Goal: Task Accomplishment & Management: Manage account settings

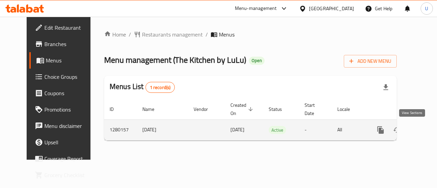
click at [427, 129] on icon "enhanced table" at bounding box center [430, 130] width 6 height 6
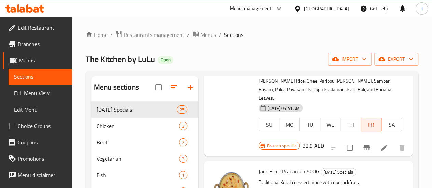
scroll to position [85, 0]
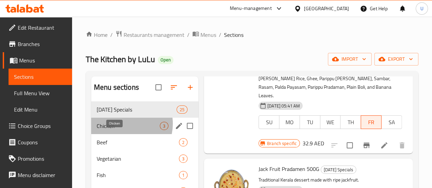
click at [124, 130] on span "Chicken" at bounding box center [128, 126] width 63 height 8
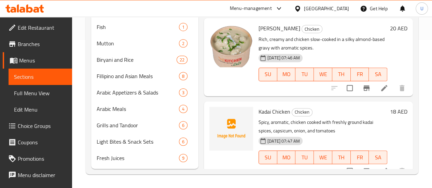
scroll to position [158, 0]
click at [209, 114] on img at bounding box center [231, 129] width 44 height 44
click at [216, 113] on icon "upload picture" at bounding box center [219, 116] width 7 height 6
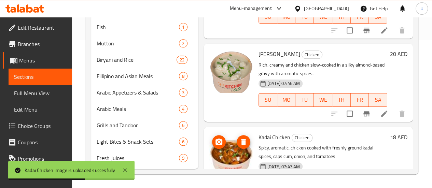
scroll to position [0, 0]
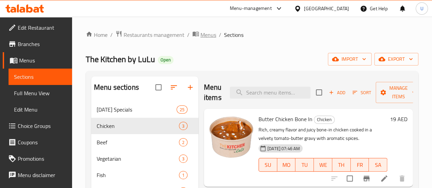
click at [208, 34] on span "Menus" at bounding box center [208, 35] width 16 height 8
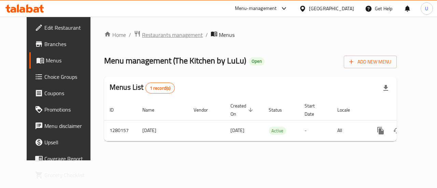
click at [167, 37] on span "Restaurants management" at bounding box center [172, 35] width 61 height 8
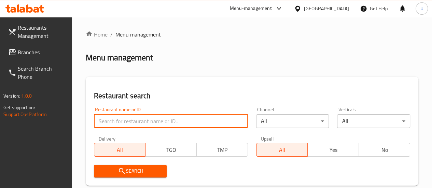
click at [125, 122] on input "search" at bounding box center [171, 121] width 154 height 14
type input "the kitchen by [PERSON_NAME]"
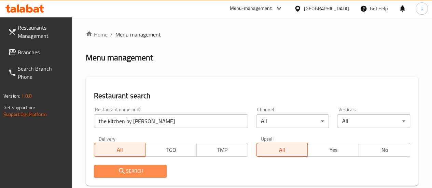
click at [132, 169] on span "Search" at bounding box center [130, 171] width 62 height 9
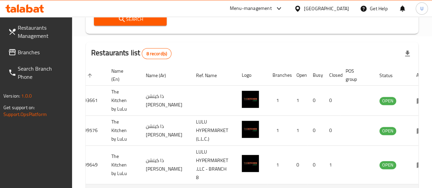
scroll to position [151, 0]
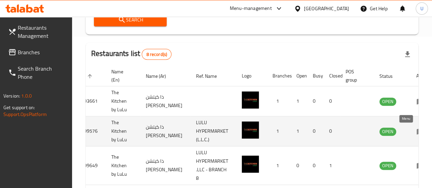
click at [416, 129] on icon "enhanced table" at bounding box center [420, 131] width 8 height 8
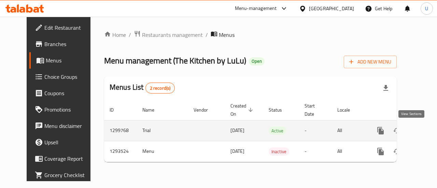
click at [422, 125] on link "enhanced table" at bounding box center [430, 131] width 16 height 16
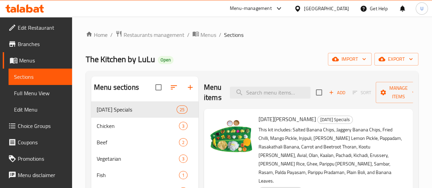
scroll to position [54, 0]
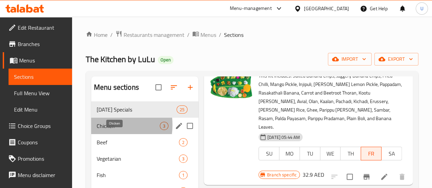
click at [100, 130] on span "Chicken" at bounding box center [128, 126] width 63 height 8
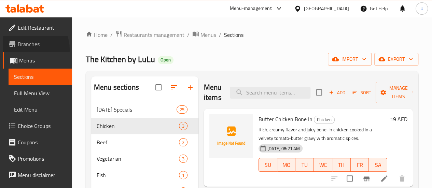
click at [27, 50] on link "Branches" at bounding box center [37, 44] width 69 height 16
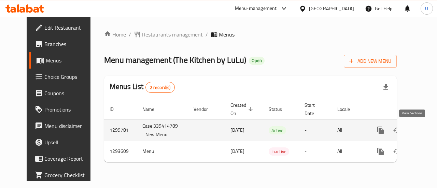
click at [426, 129] on icon "enhanced table" at bounding box center [430, 130] width 8 height 8
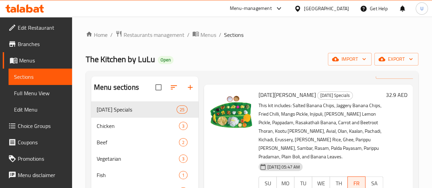
scroll to position [25, 0]
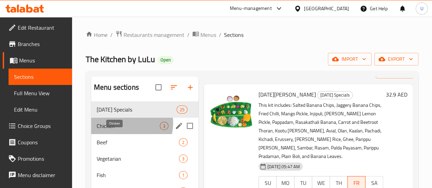
click at [122, 130] on span "Chicken" at bounding box center [128, 126] width 63 height 8
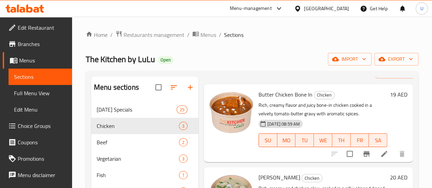
scroll to position [26, 0]
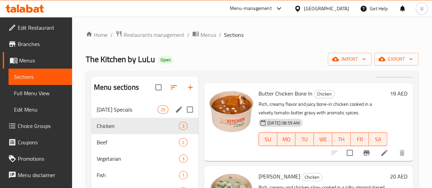
click at [183, 117] on input "Menu sections" at bounding box center [190, 109] width 14 height 14
checkbox input "true"
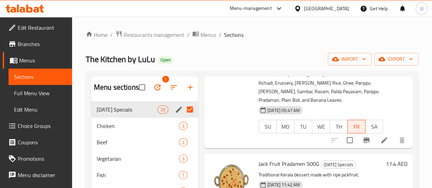
scroll to position [81, 0]
click at [176, 113] on icon "edit" at bounding box center [179, 110] width 6 height 6
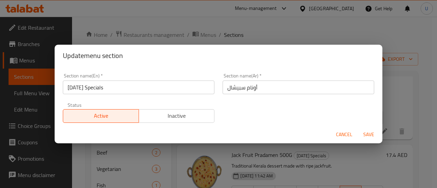
click at [180, 123] on div "Status Active Inactive" at bounding box center [139, 112] width 160 height 29
click at [190, 117] on span "Inactive" at bounding box center [177, 116] width 70 height 10
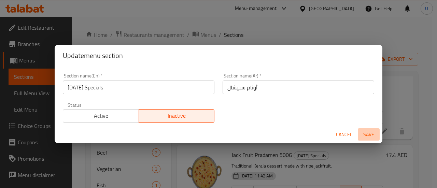
click at [366, 135] on span "Save" at bounding box center [369, 134] width 16 height 9
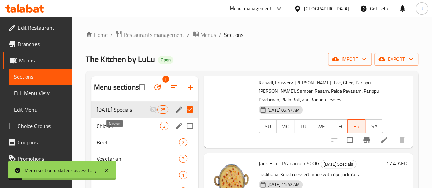
click at [128, 130] on span "Chicken" at bounding box center [128, 126] width 63 height 8
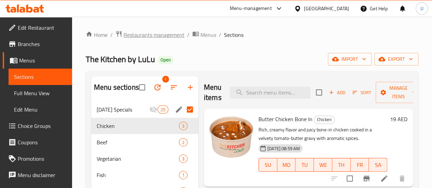
click at [130, 36] on span "Restaurants management" at bounding box center [154, 35] width 61 height 8
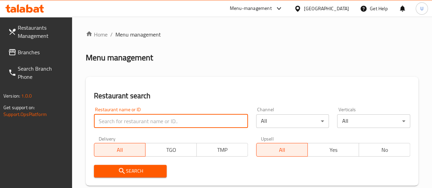
click at [134, 122] on input "search" at bounding box center [171, 121] width 154 height 14
type input "the kitchen by [PERSON_NAME]"
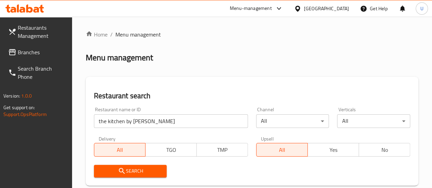
drag, startPoint x: 124, startPoint y: 176, endPoint x: 199, endPoint y: 154, distance: 77.8
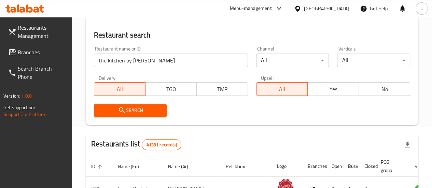
scroll to position [59, 0]
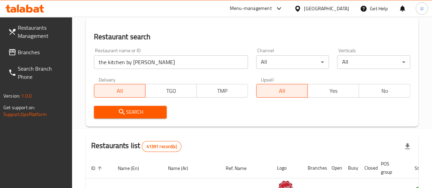
click at [143, 119] on div "Search" at bounding box center [130, 112] width 81 height 21
click at [137, 114] on span "Search" at bounding box center [130, 112] width 62 height 9
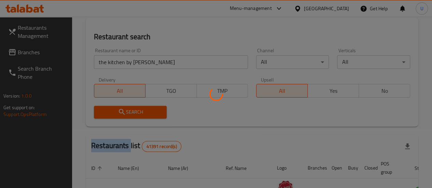
click at [137, 114] on div at bounding box center [216, 94] width 432 height 188
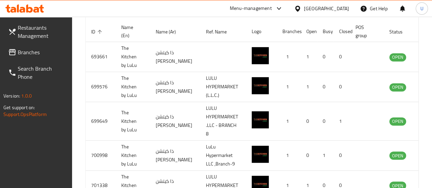
scroll to position [205, 0]
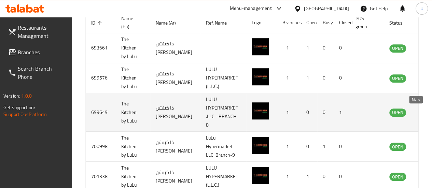
click at [427, 110] on icon "enhanced table" at bounding box center [431, 113] width 8 height 6
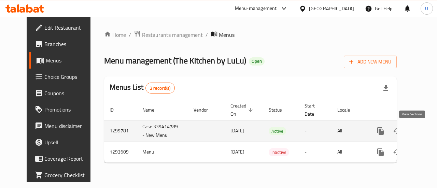
click at [426, 131] on icon "enhanced table" at bounding box center [430, 131] width 8 height 8
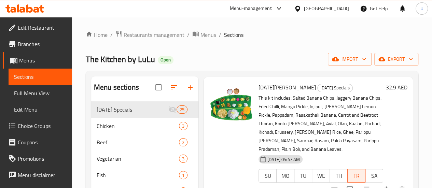
scroll to position [33, 0]
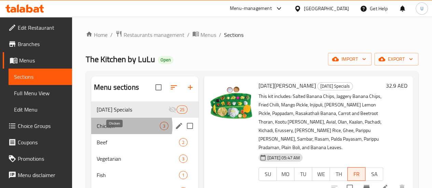
click at [120, 130] on span "Chicken" at bounding box center [128, 126] width 63 height 8
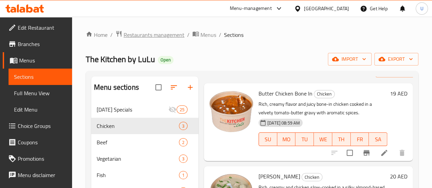
click at [154, 32] on span "Restaurants management" at bounding box center [154, 35] width 61 height 8
